Goal: Information Seeking & Learning: Compare options

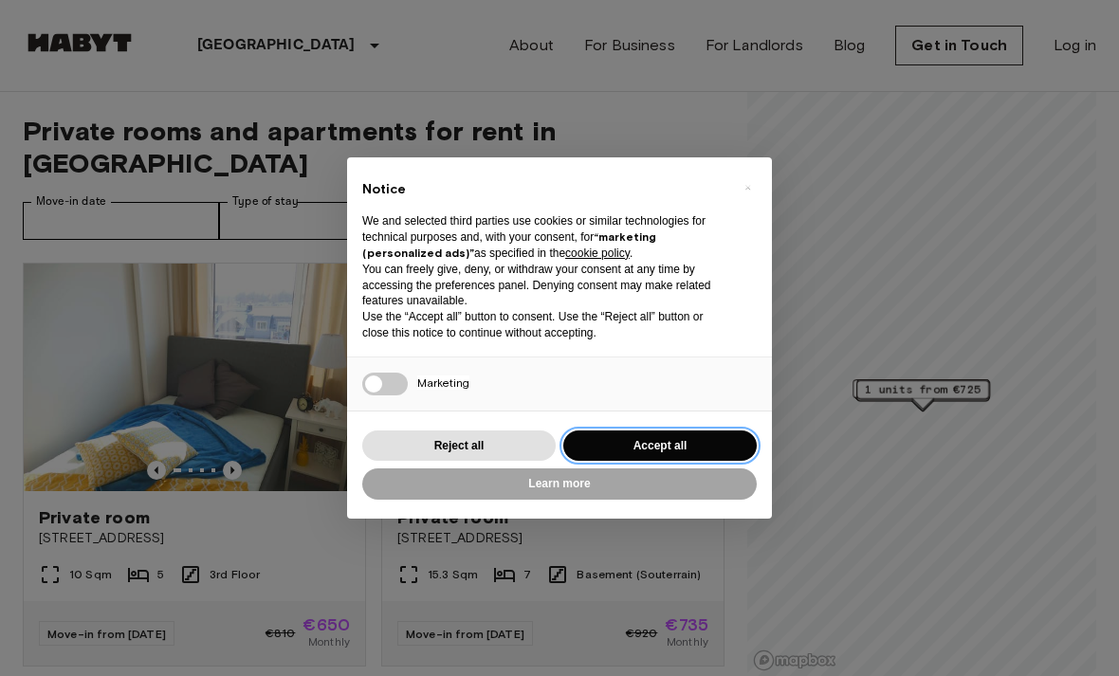
click at [627, 439] on button "Accept all" at bounding box center [661, 446] width 194 height 31
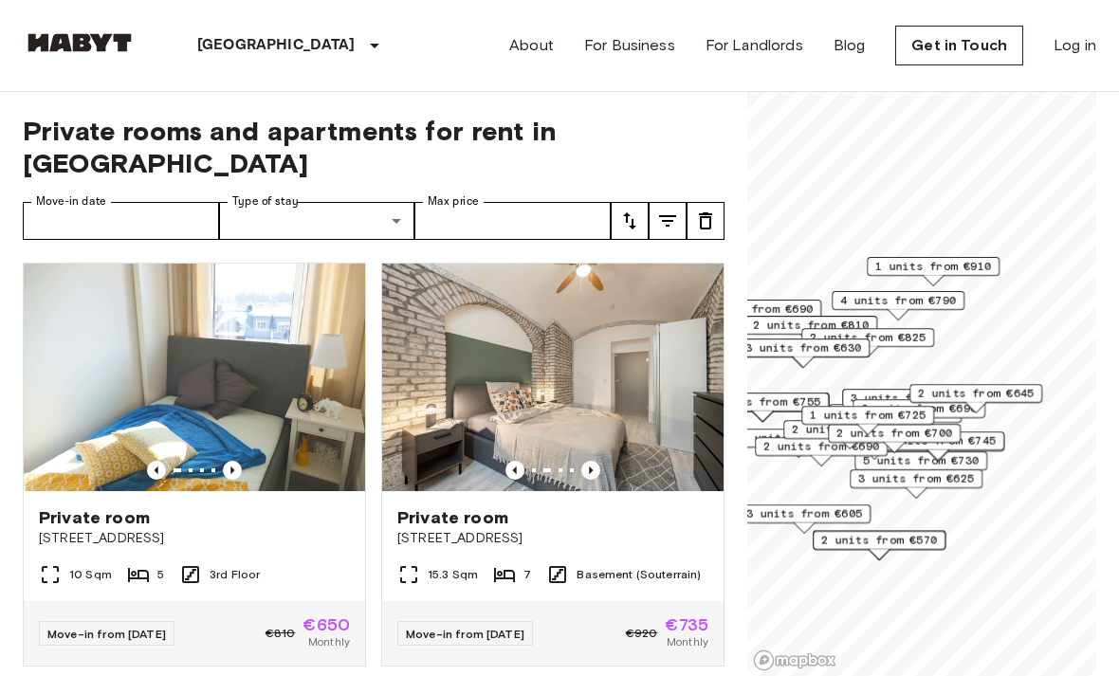
click at [515, 423] on img at bounding box center [553, 378] width 342 height 228
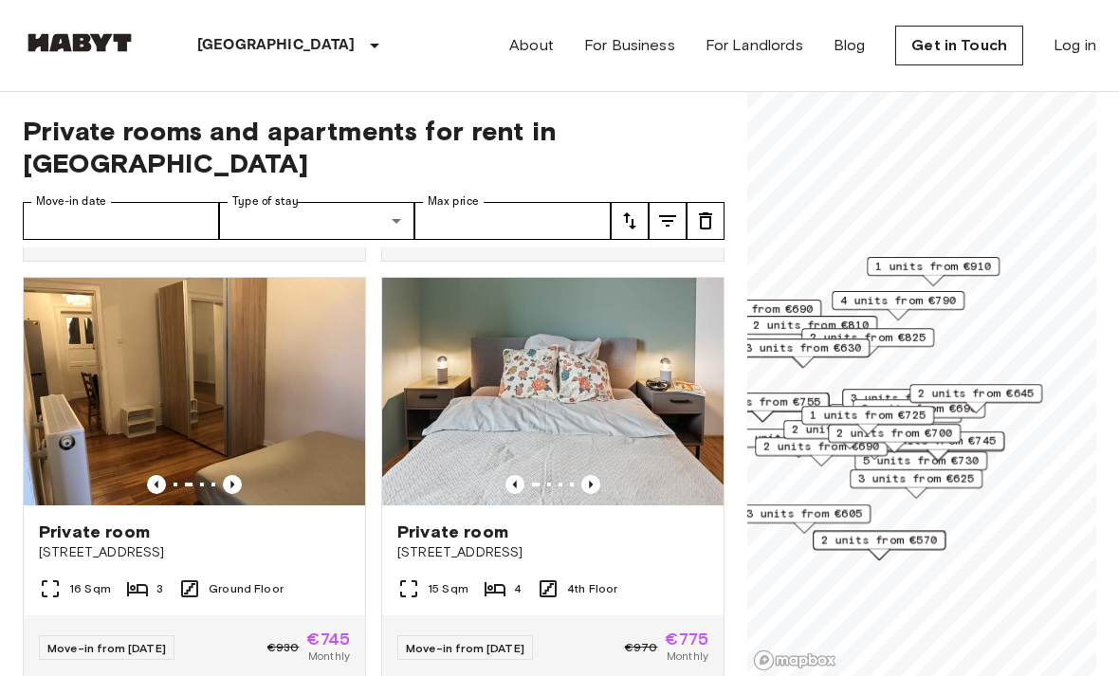
scroll to position [825, 0]
click at [90, 409] on img at bounding box center [195, 391] width 342 height 228
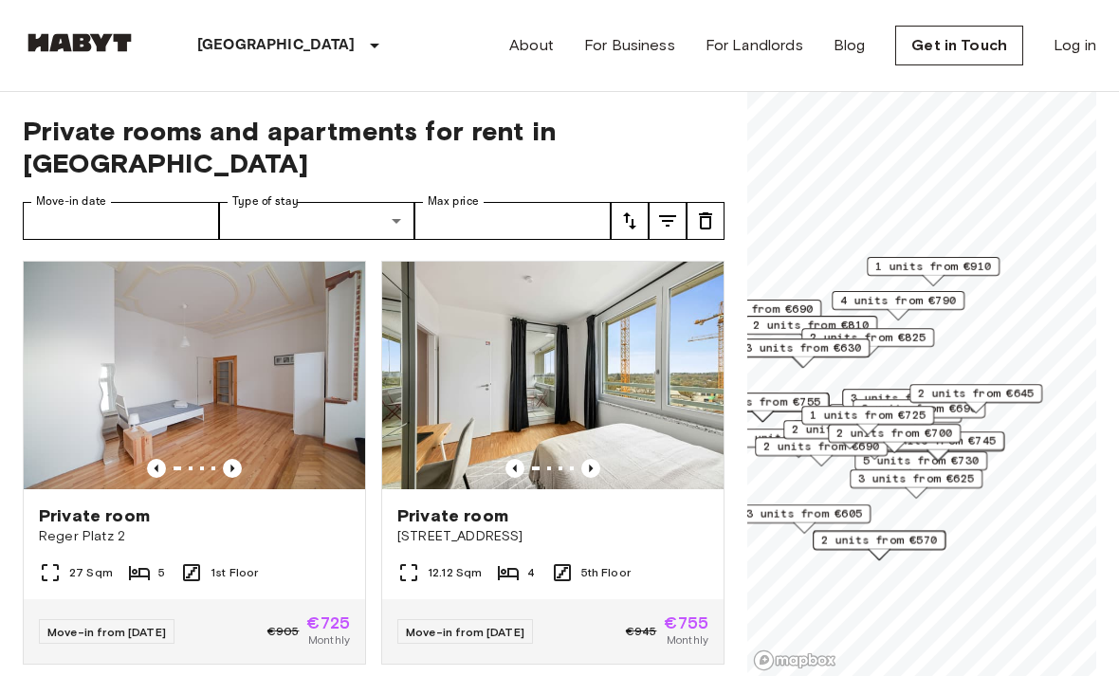
scroll to position [2518, 0]
click at [84, 380] on img at bounding box center [195, 376] width 342 height 228
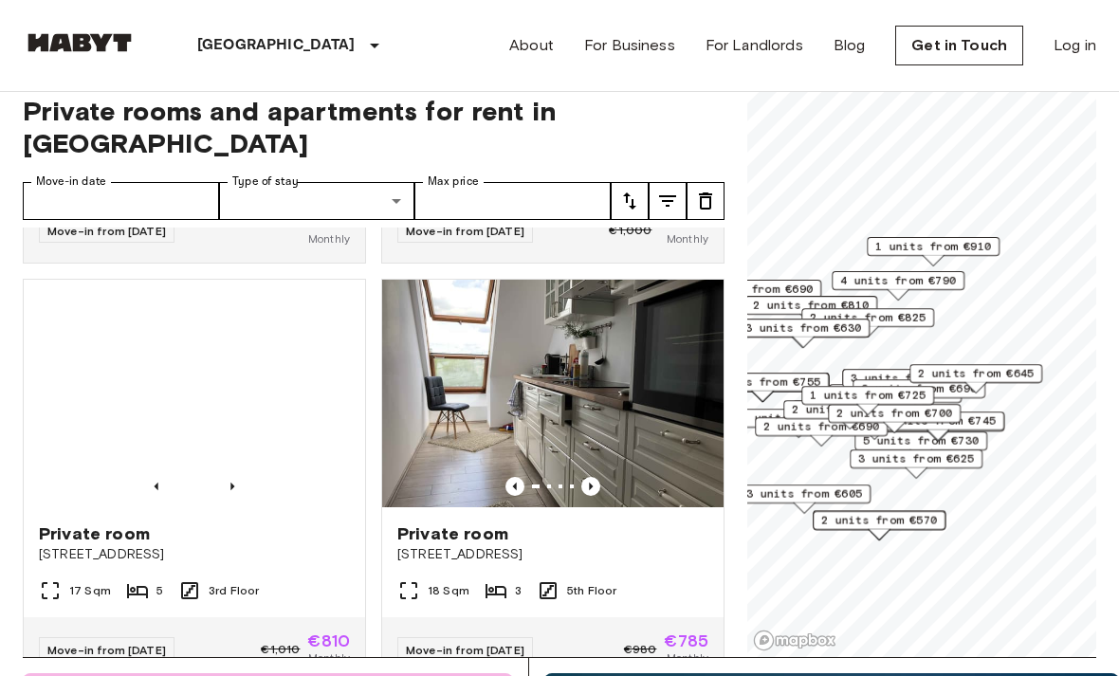
scroll to position [7089, 0]
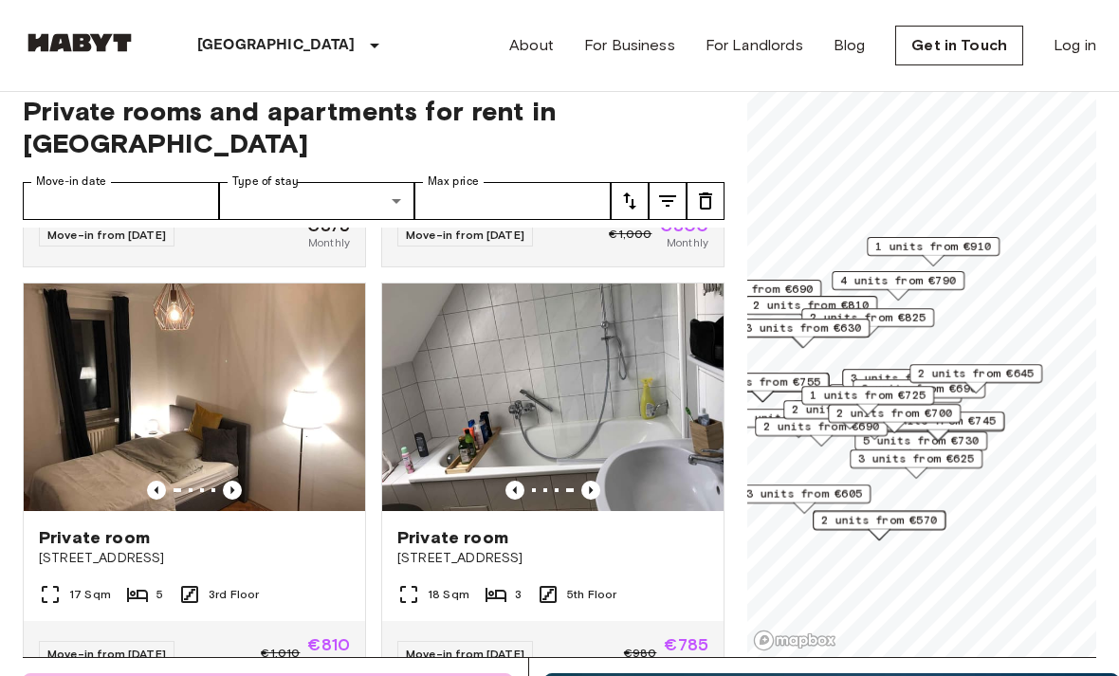
click at [510, 409] on img at bounding box center [553, 398] width 342 height 228
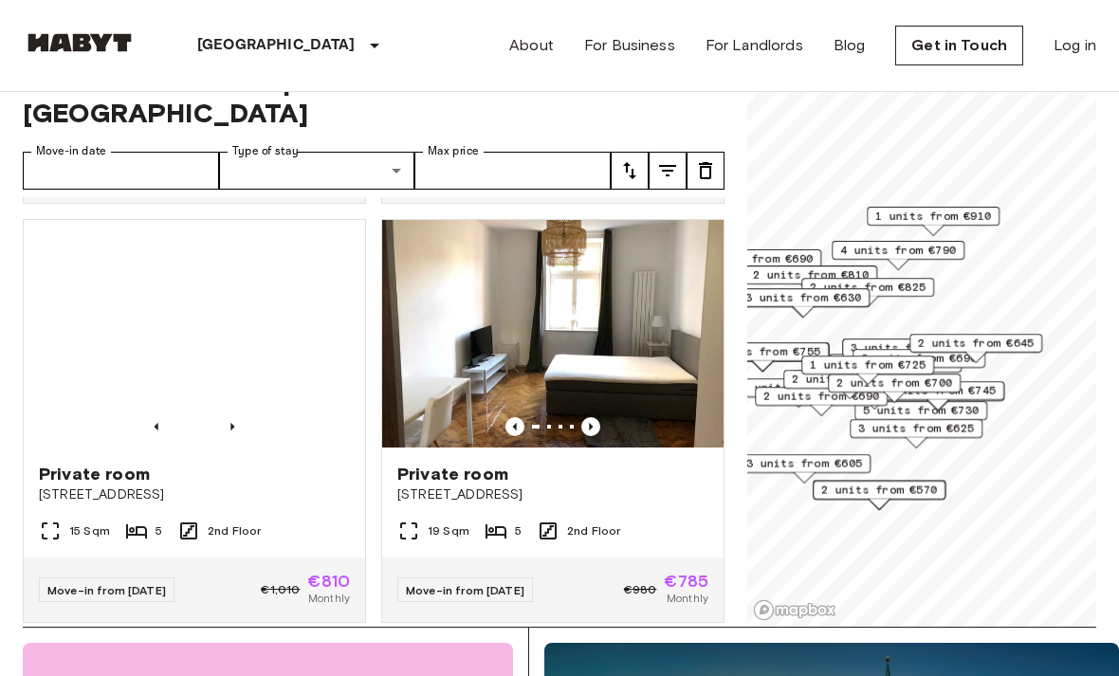
scroll to position [5863, 0]
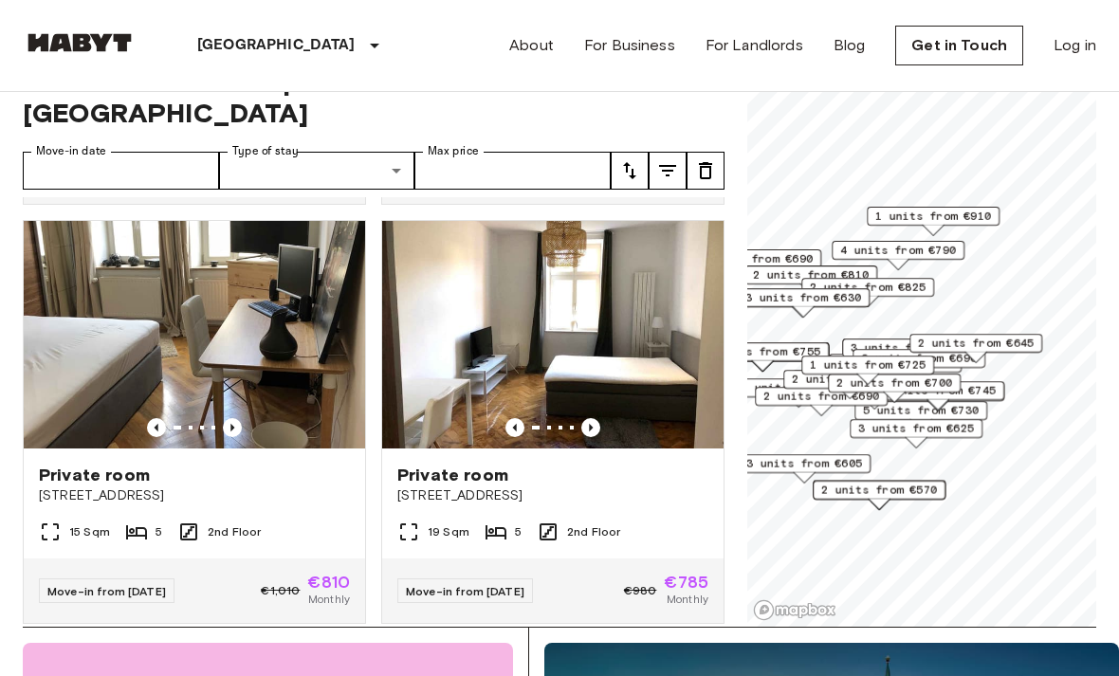
click at [474, 374] on img at bounding box center [553, 335] width 342 height 228
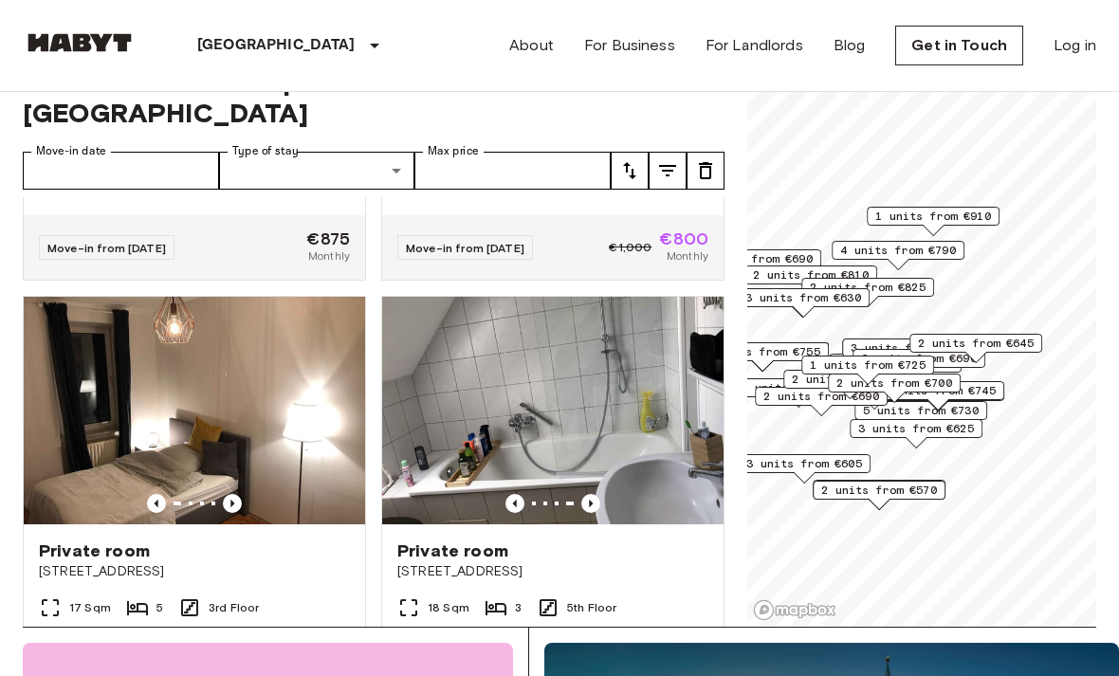
scroll to position [7078, 0]
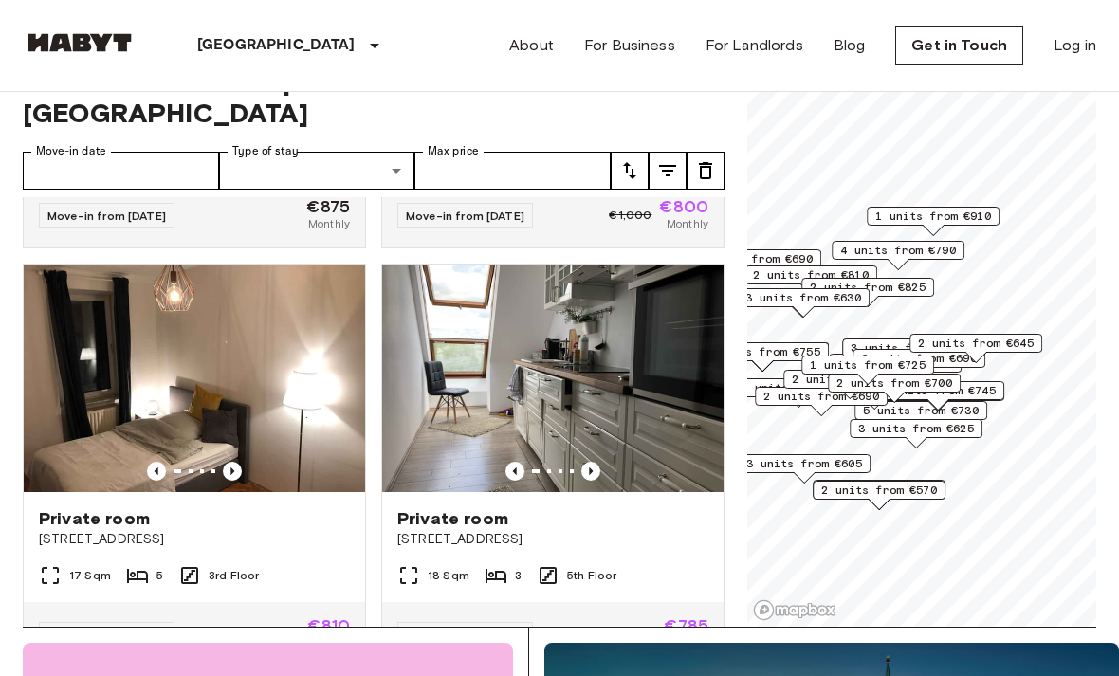
click at [534, 530] on span "[STREET_ADDRESS]" at bounding box center [553, 539] width 311 height 19
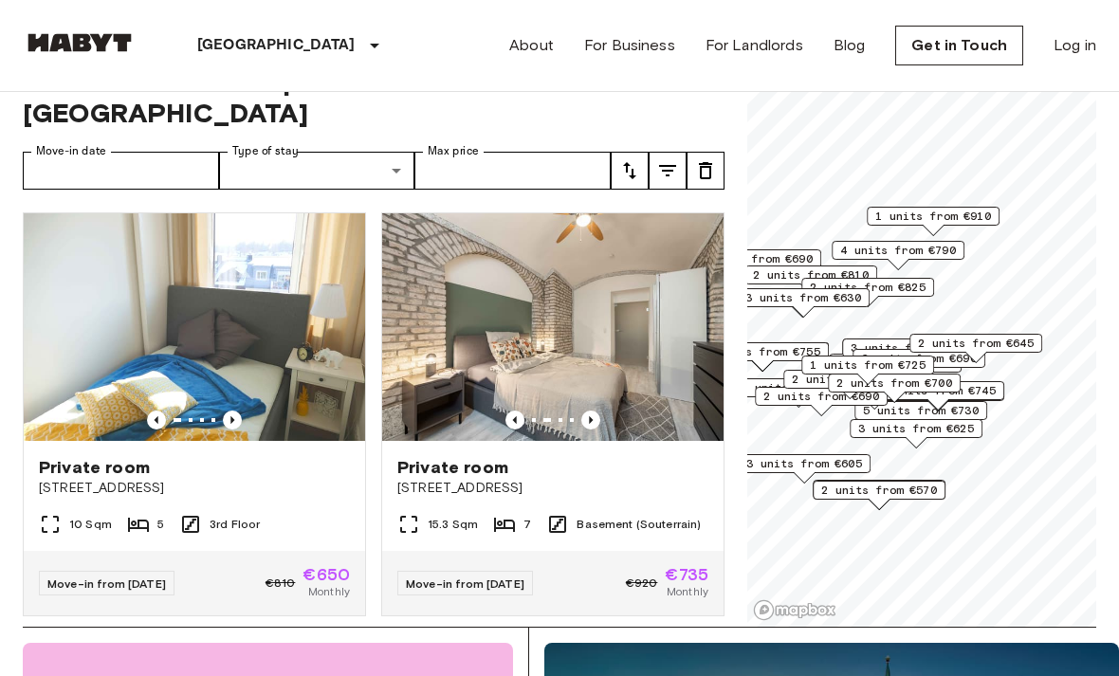
scroll to position [0, 0]
click at [471, 350] on img at bounding box center [553, 327] width 342 height 228
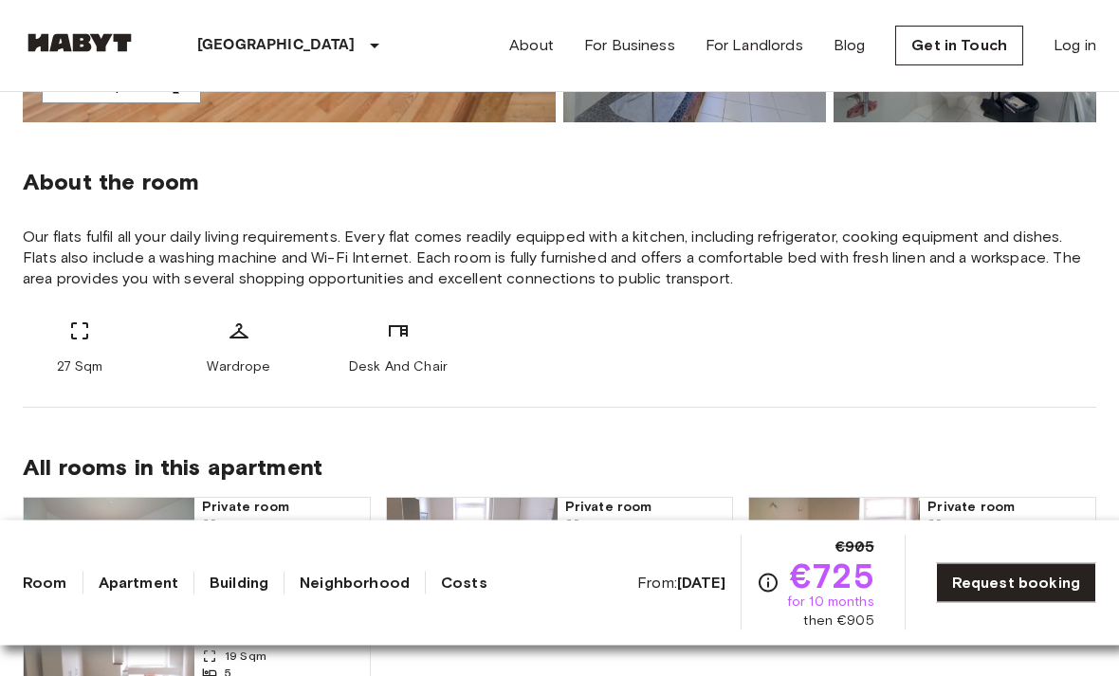
scroll to position [607, 0]
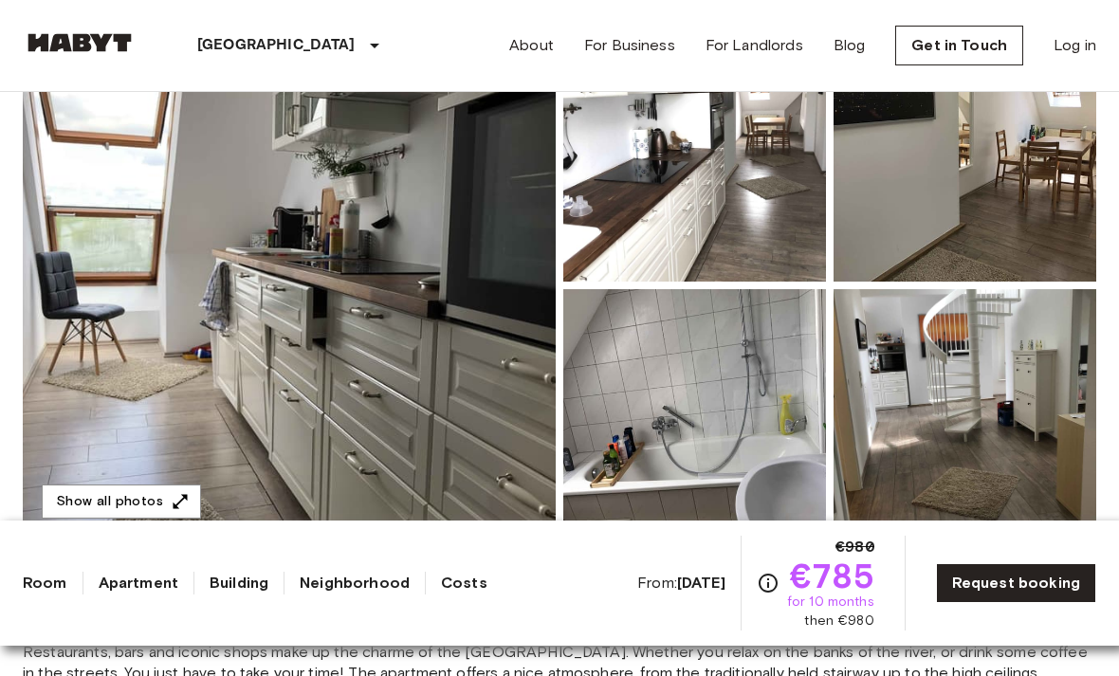
scroll to position [231, 0]
click at [115, 491] on button "Show all photos" at bounding box center [121, 503] width 159 height 35
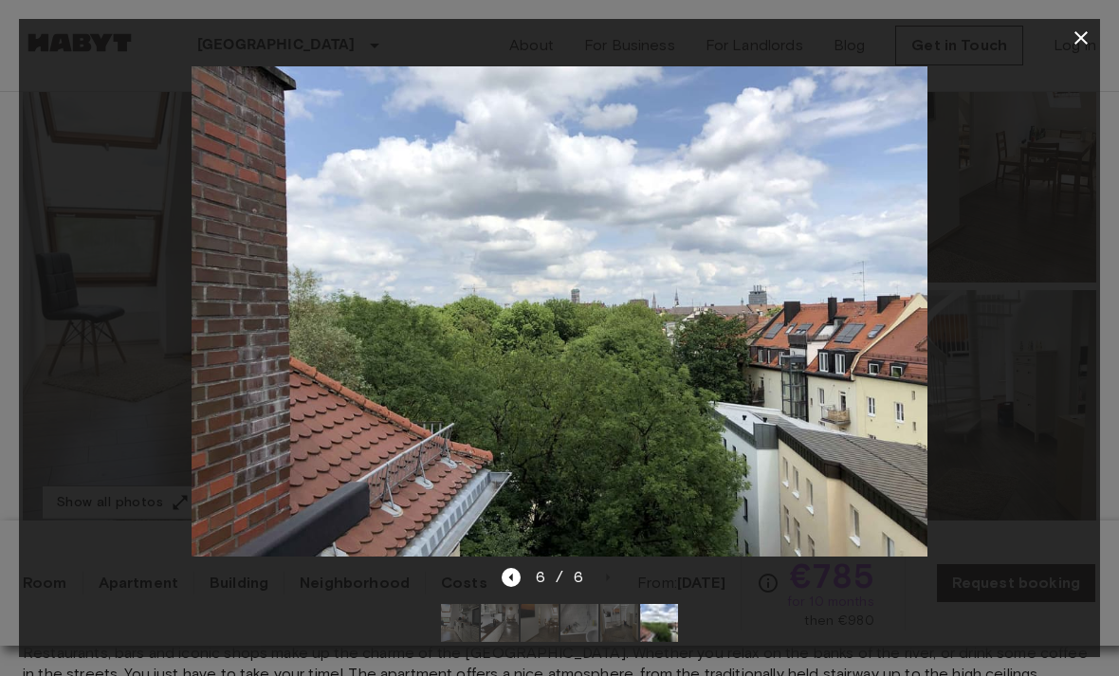
click at [1087, 39] on icon "button" at bounding box center [1081, 38] width 23 height 23
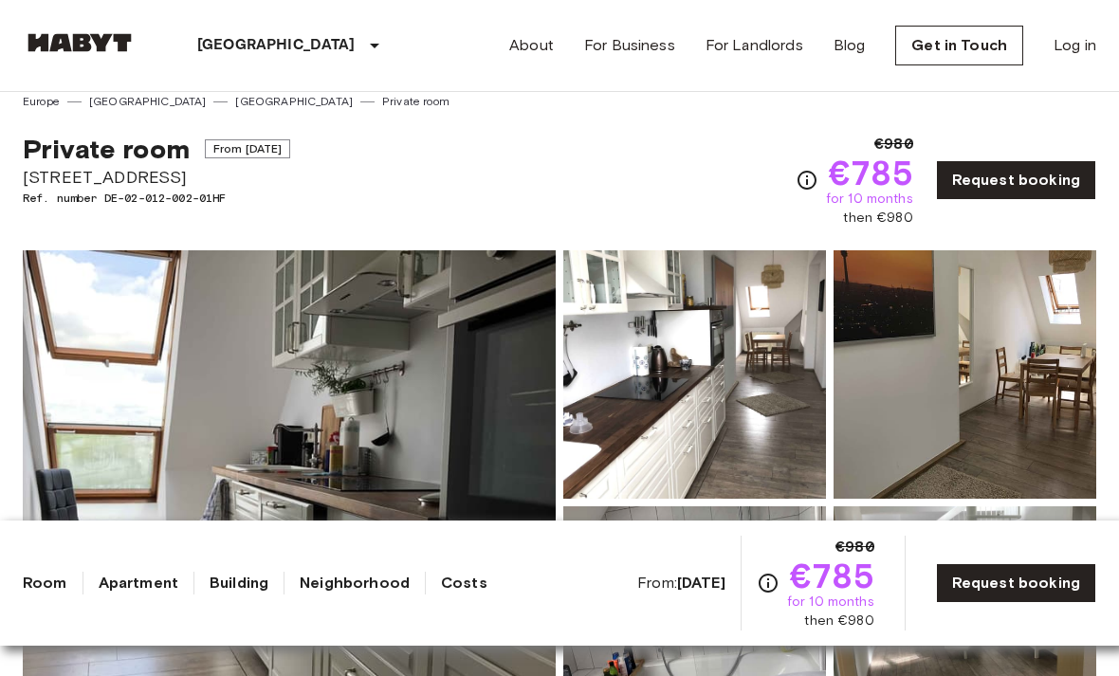
scroll to position [0, 0]
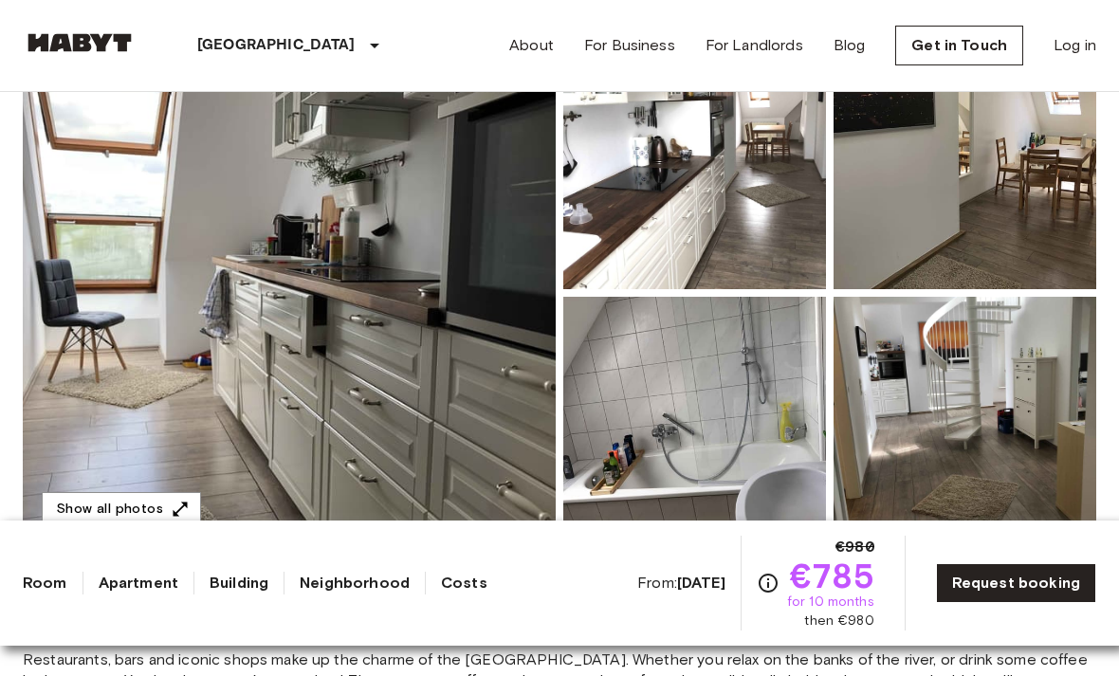
scroll to position [229, 0]
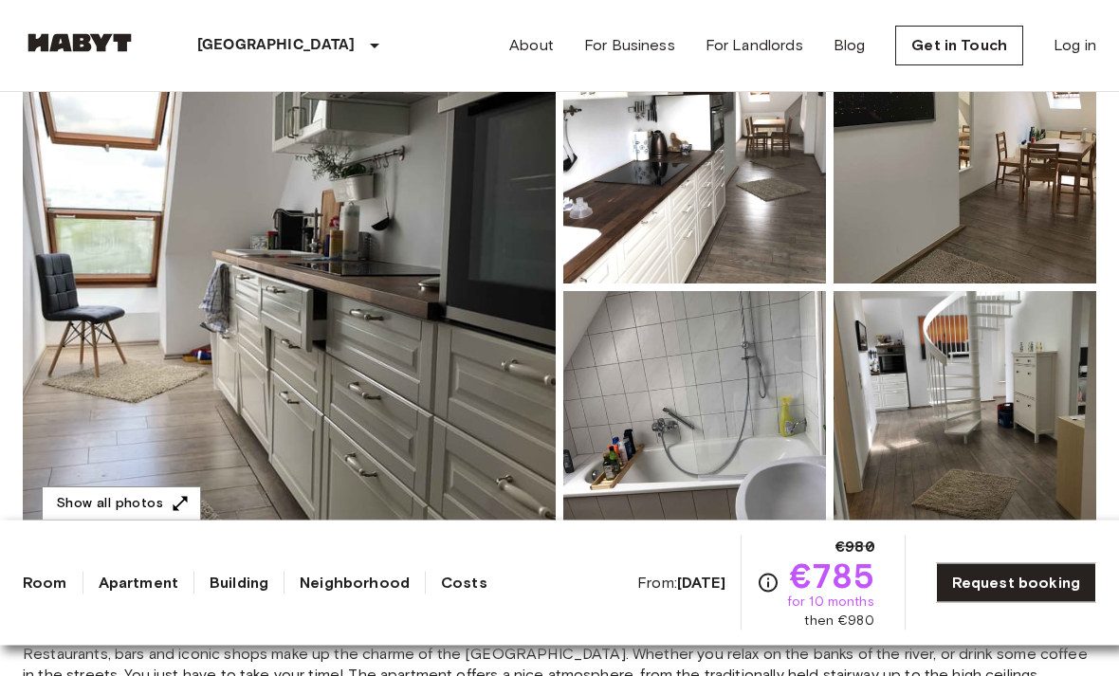
click at [217, 311] on img at bounding box center [289, 288] width 533 height 505
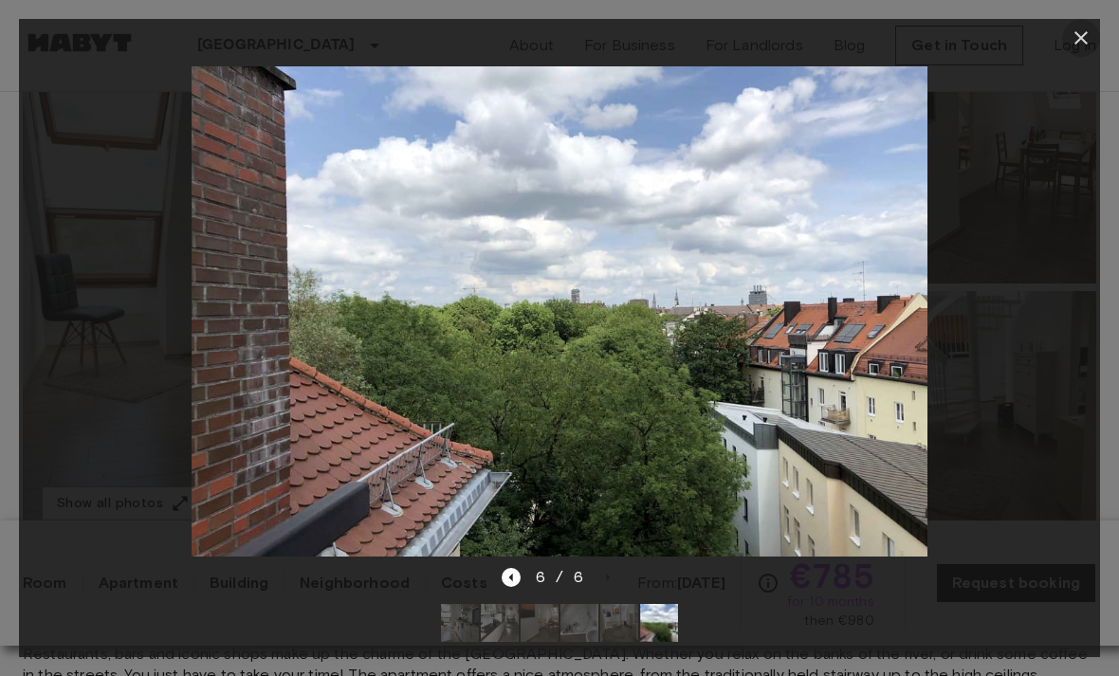
click at [1079, 41] on icon "button" at bounding box center [1081, 37] width 13 height 13
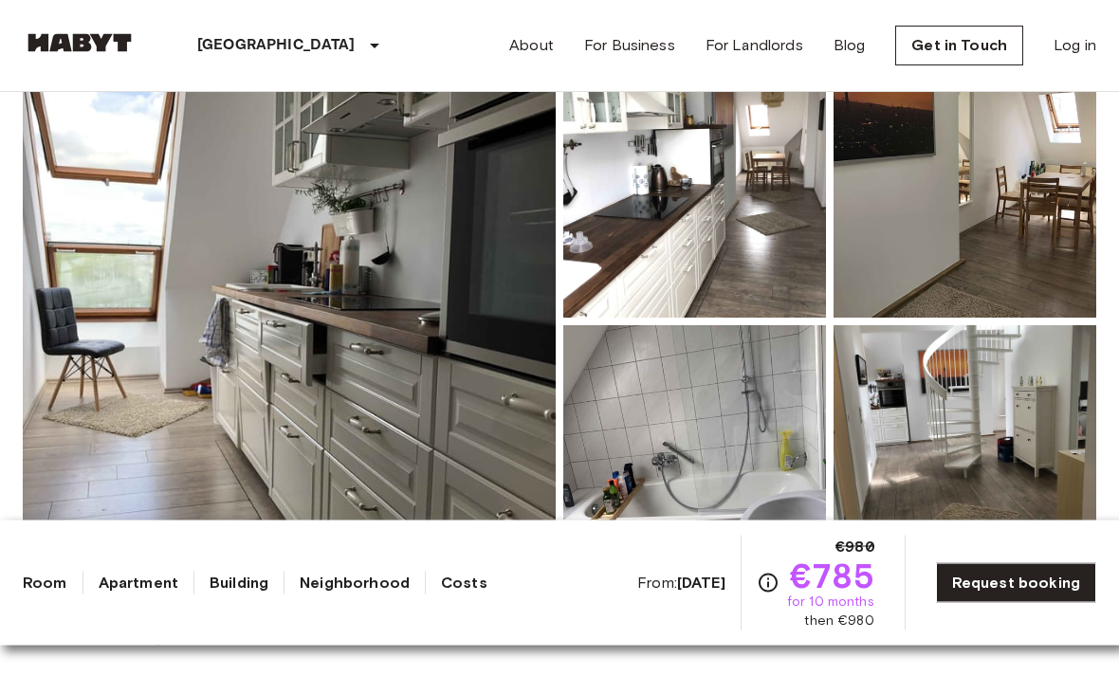
scroll to position [192, 0]
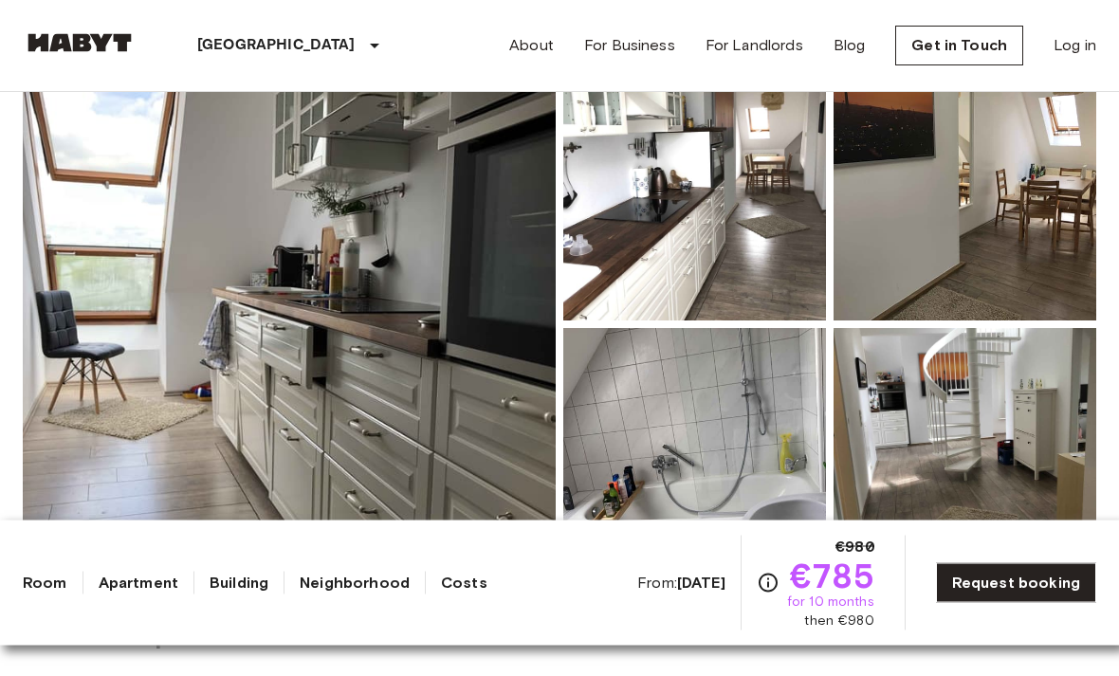
click at [680, 242] on img at bounding box center [695, 197] width 263 height 249
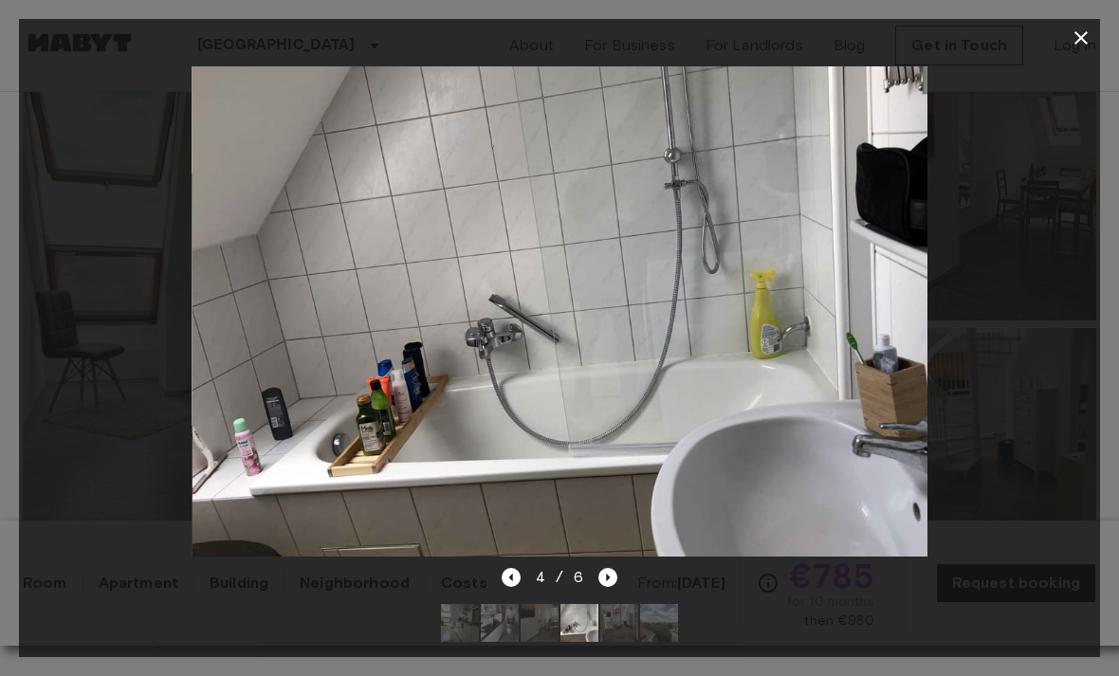
click at [1078, 37] on icon "button" at bounding box center [1081, 38] width 23 height 23
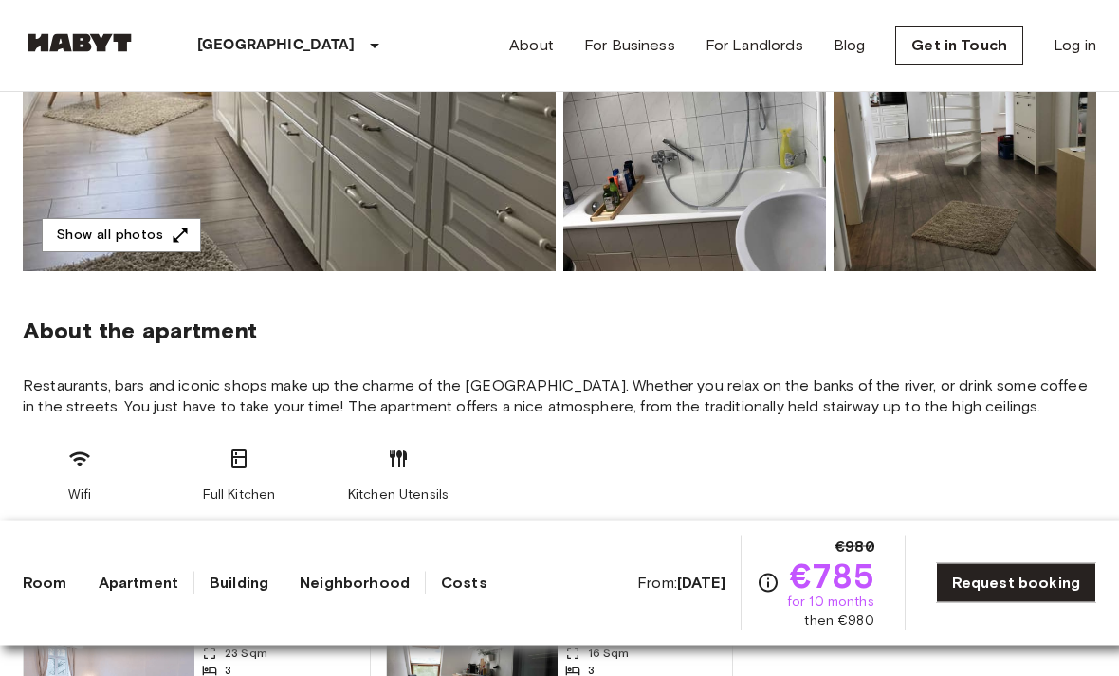
scroll to position [498, 0]
click at [460, 595] on link "Costs" at bounding box center [464, 583] width 46 height 23
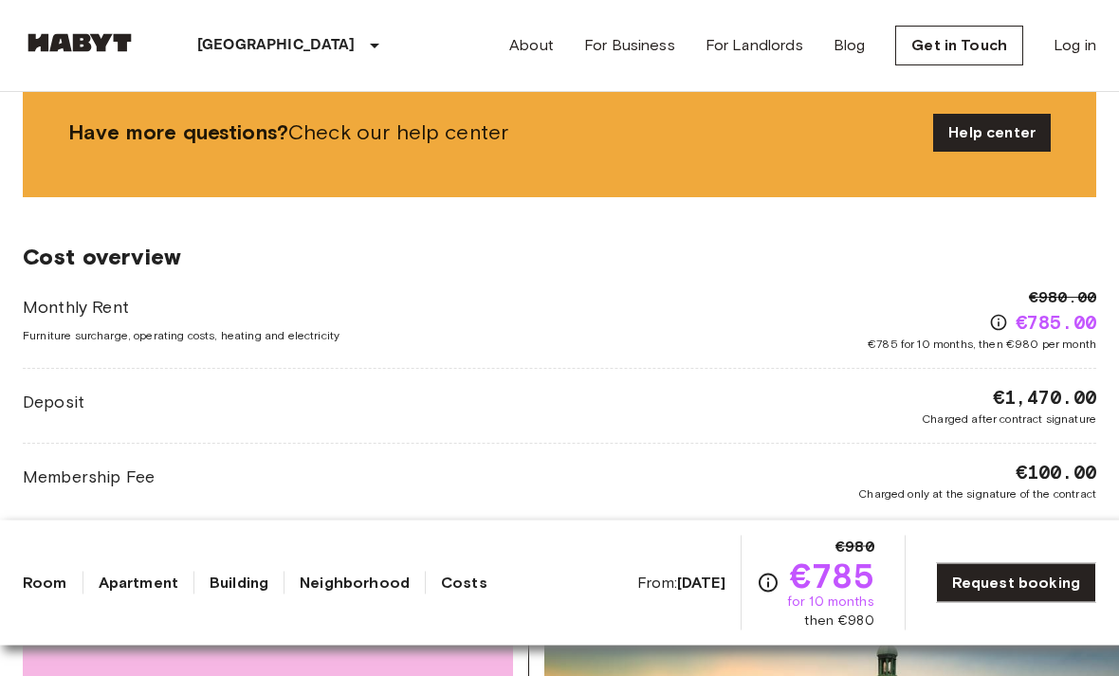
scroll to position [1582, 0]
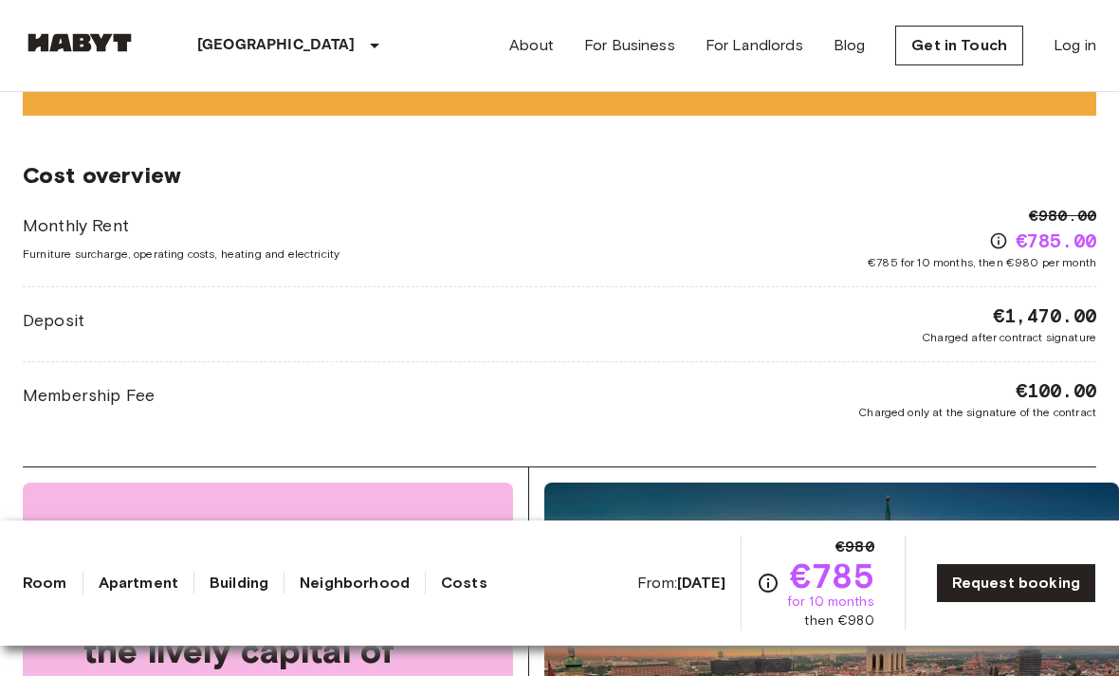
click at [344, 595] on link "Neighborhood" at bounding box center [355, 583] width 110 height 23
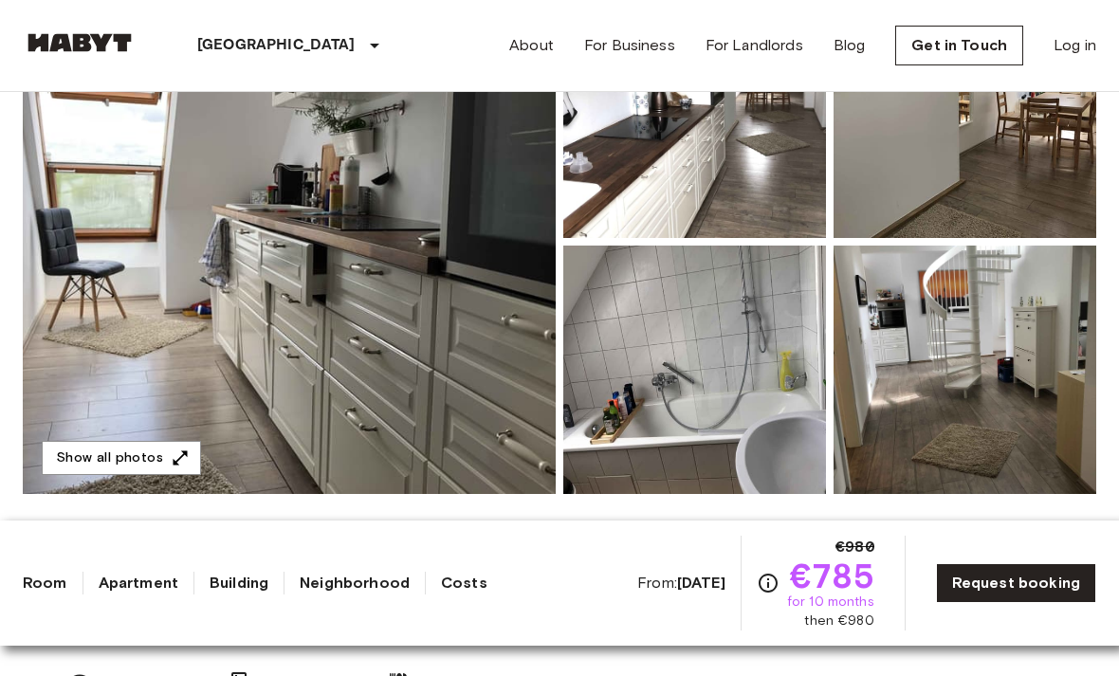
scroll to position [0, 0]
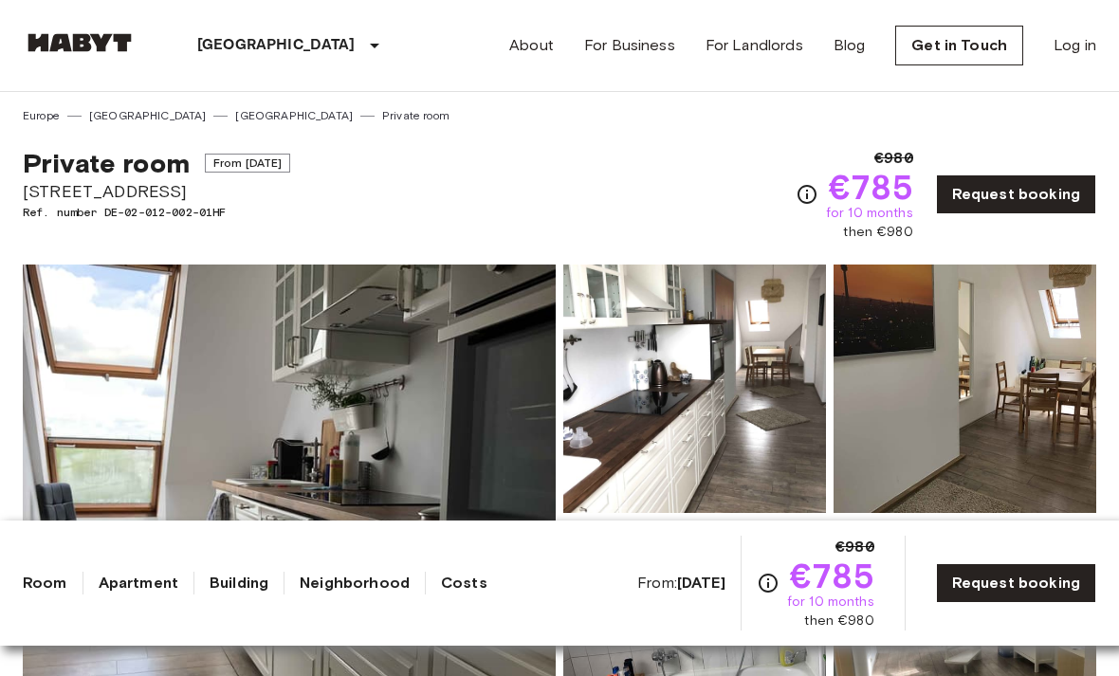
click at [247, 595] on link "Building" at bounding box center [239, 583] width 59 height 23
click at [133, 595] on link "Apartment" at bounding box center [139, 583] width 80 height 23
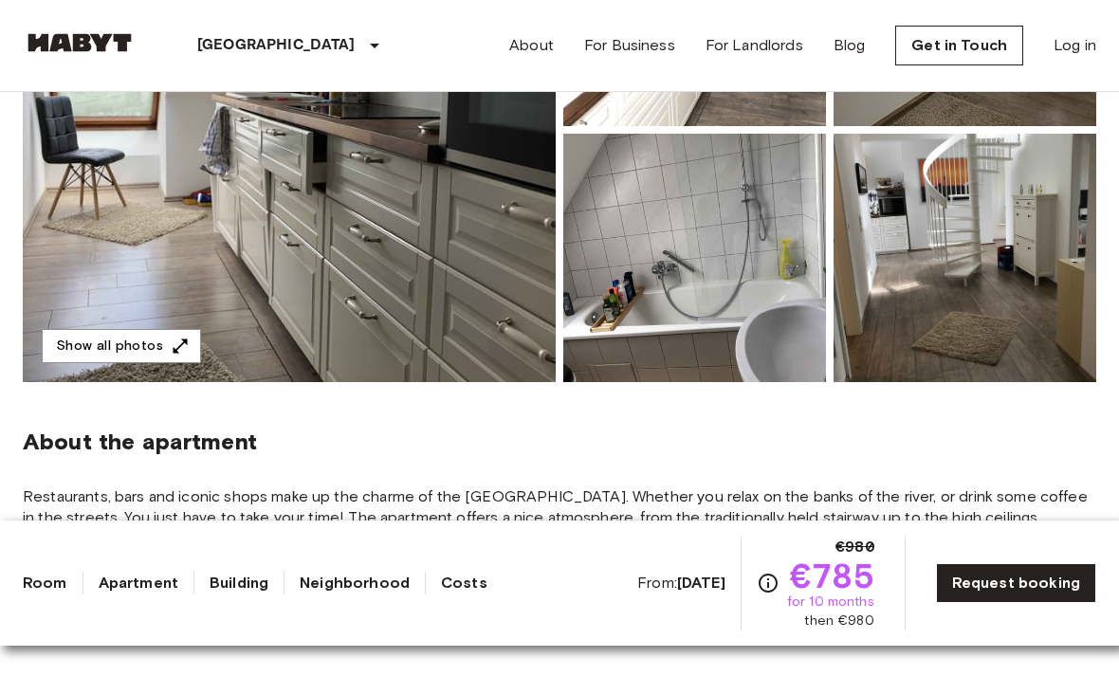
scroll to position [332, 0]
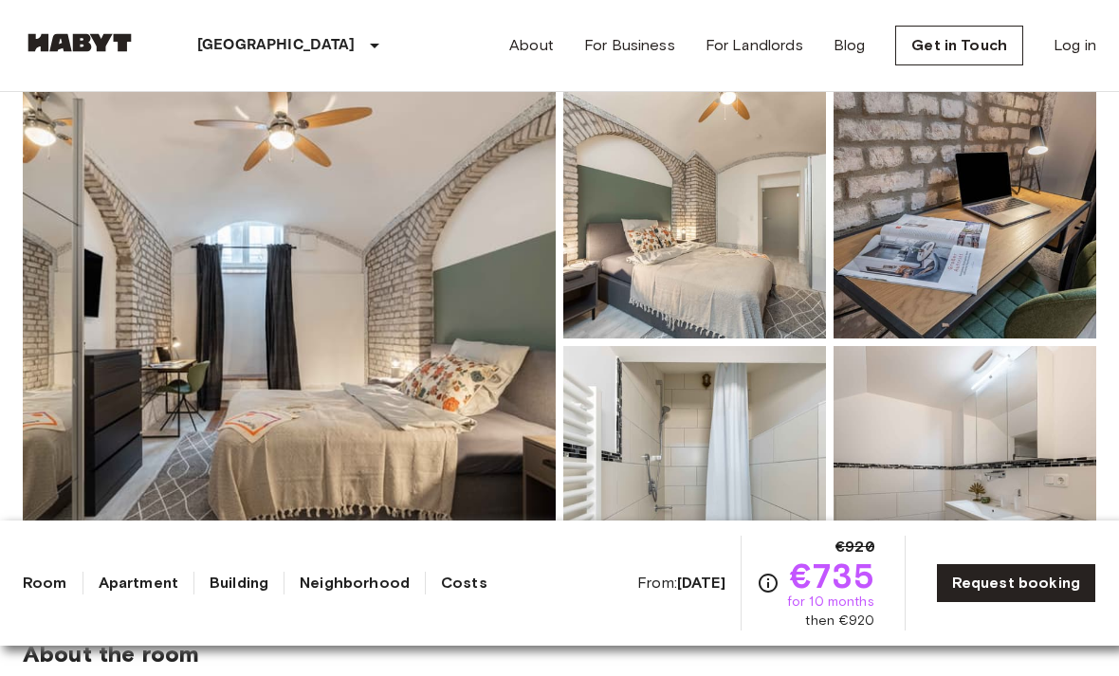
scroll to position [172, 0]
